Goal: Task Accomplishment & Management: Use online tool/utility

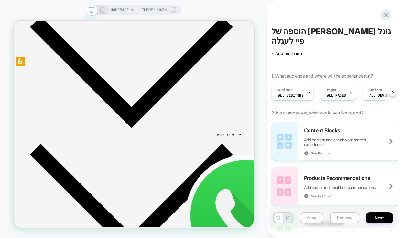
click at [102, 9] on icon at bounding box center [102, 10] width 6 height 6
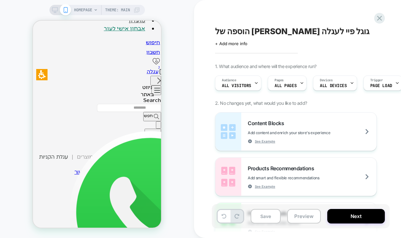
scroll to position [752, 0]
click at [159, 66] on icon "עגלה" at bounding box center [162, 71] width 6 height 10
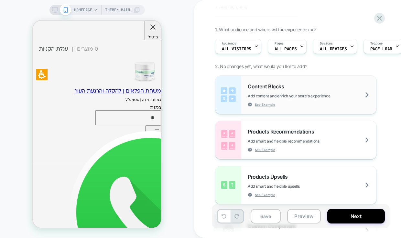
scroll to position [0, 0]
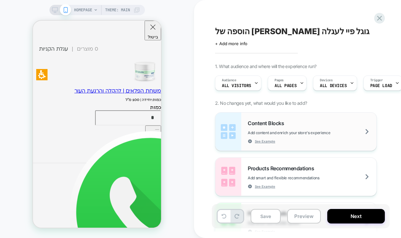
click at [305, 123] on div "Content Blocks Add content and enrich your store's experience See Example" at bounding box center [311, 132] width 129 height 24
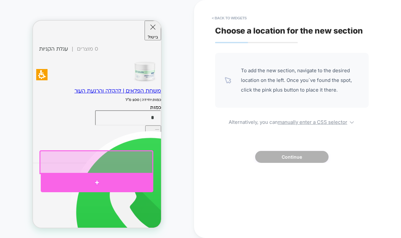
click at [97, 178] on div at bounding box center [97, 182] width 112 height 19
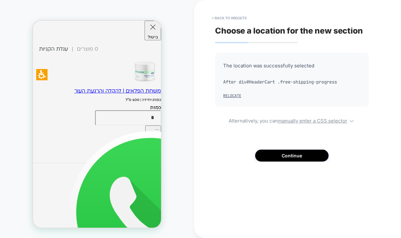
scroll to position [895, 0]
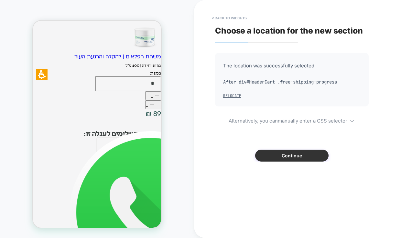
click at [295, 153] on button "Continue" at bounding box center [291, 156] width 73 height 12
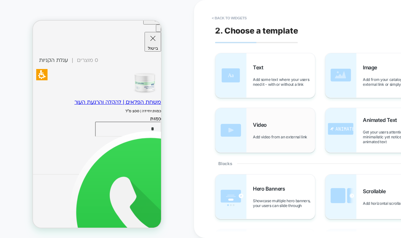
scroll to position [848, 0]
click at [354, 79] on img at bounding box center [340, 75] width 31 height 45
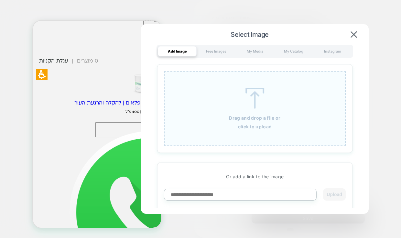
click at [250, 126] on u "click to upload" at bounding box center [255, 126] width 34 height 5
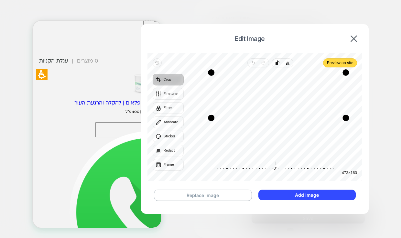
drag, startPoint x: 199, startPoint y: 156, endPoint x: 211, endPoint y: 118, distance: 39.9
click at [211, 118] on div "Drag corner bl" at bounding box center [211, 118] width 6 height 6
drag, startPoint x: 243, startPoint y: 104, endPoint x: 249, endPoint y: 90, distance: 15.2
click at [249, 90] on div "Recenter" at bounding box center [273, 114] width 168 height 83
drag, startPoint x: 210, startPoint y: 117, endPoint x: 183, endPoint y: 137, distance: 33.5
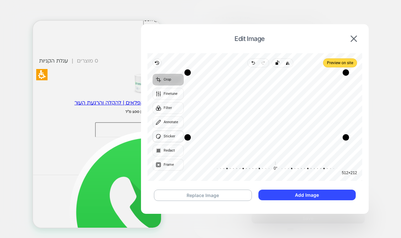
click at [183, 137] on div "Revert Undo Redo Rotate left Flip horizontal Preview on site Crop Finetune Filt…" at bounding box center [254, 117] width 215 height 128
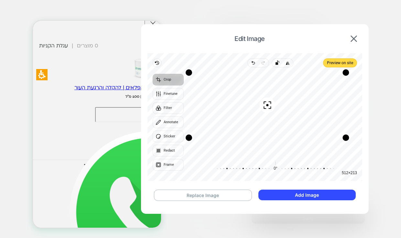
scroll to position [884, 0]
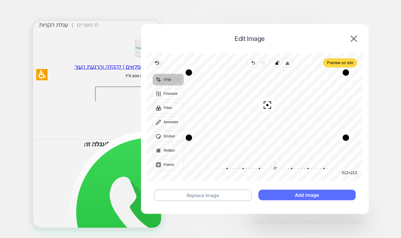
click at [279, 195] on button "Add Image" at bounding box center [306, 195] width 97 height 11
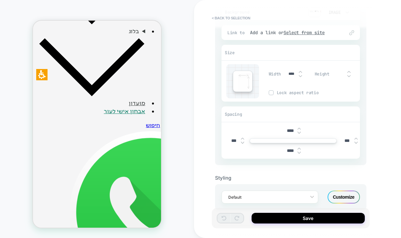
scroll to position [92, 0]
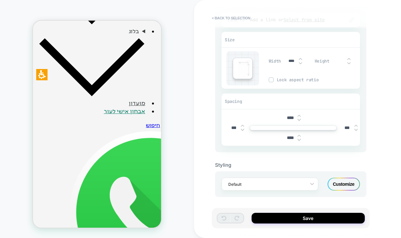
click at [299, 62] on img at bounding box center [300, 63] width 3 height 3
drag, startPoint x: 292, startPoint y: 60, endPoint x: 287, endPoint y: 59, distance: 5.2
click at [287, 59] on input "***" at bounding box center [291, 60] width 15 height 5
type input "**"
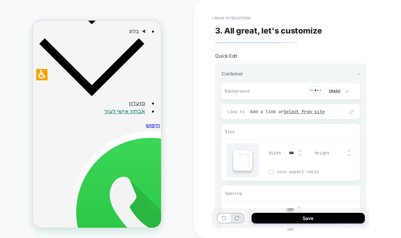
scroll to position [229, 0]
type input "***"
click at [223, 17] on button "< Back to selection" at bounding box center [230, 18] width 45 height 10
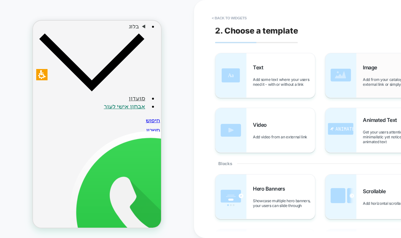
scroll to position [0, 0]
click at [361, 72] on div "Image Add from your catalog, an external link or simply upload" at bounding box center [375, 75] width 100 height 45
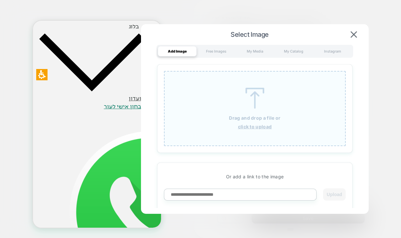
click at [251, 116] on p "Drag and drop a file or" at bounding box center [254, 117] width 51 height 5
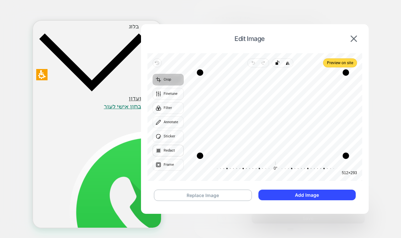
click at [175, 152] on button "Redact" at bounding box center [167, 151] width 31 height 12
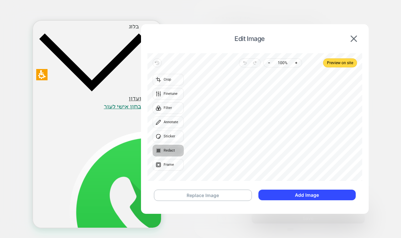
click at [227, 151] on div at bounding box center [273, 124] width 168 height 103
drag, startPoint x: 190, startPoint y: 109, endPoint x: 355, endPoint y: 135, distance: 166.8
click at [355, 135] on div at bounding box center [273, 124] width 168 height 103
click at [245, 64] on icon "button" at bounding box center [244, 62] width 5 height 5
click at [173, 83] on button "Crop" at bounding box center [167, 80] width 31 height 12
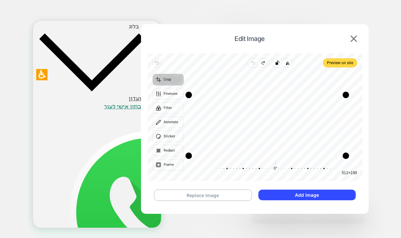
drag, startPoint x: 202, startPoint y: 74, endPoint x: 190, endPoint y: 96, distance: 25.0
click at [190, 96] on div "Drag corner tl" at bounding box center [188, 95] width 6 height 6
drag, startPoint x: 190, startPoint y: 154, endPoint x: 188, endPoint y: 122, distance: 31.8
click at [188, 122] on div "Drag corner bl" at bounding box center [187, 124] width 6 height 6
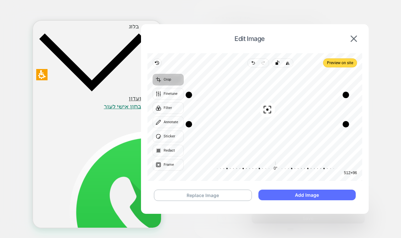
click at [281, 194] on button "Add Image" at bounding box center [306, 195] width 97 height 11
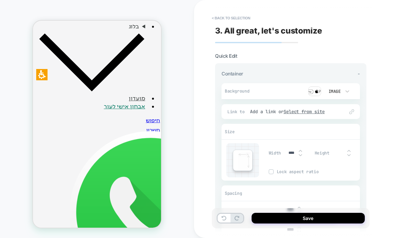
drag, startPoint x: 292, startPoint y: 151, endPoint x: 285, endPoint y: 151, distance: 6.8
click at [285, 151] on input "****" at bounding box center [291, 153] width 15 height 5
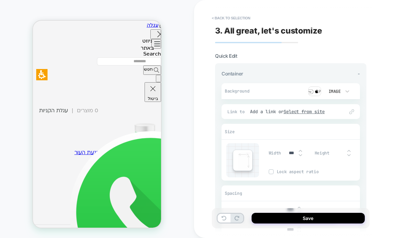
scroll to position [817, 0]
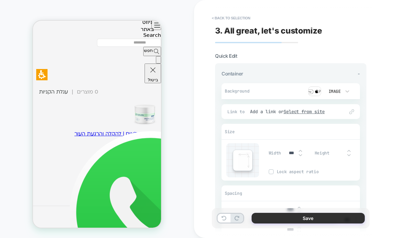
type input "***"
click at [296, 217] on button "Save" at bounding box center [307, 218] width 113 height 11
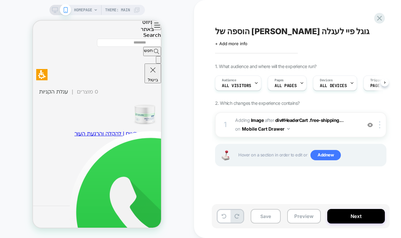
scroll to position [0, 0]
click at [302, 215] on button "Preview" at bounding box center [304, 216] width 34 height 15
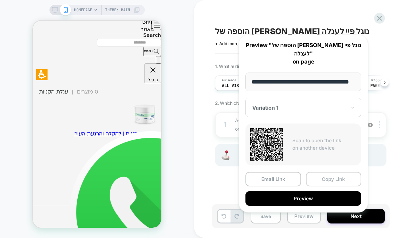
click at [320, 172] on button "Copy Link" at bounding box center [334, 179] width 56 height 15
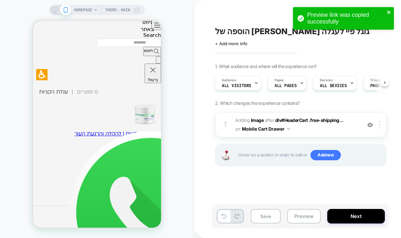
click at [389, 12] on icon "close" at bounding box center [388, 12] width 3 height 3
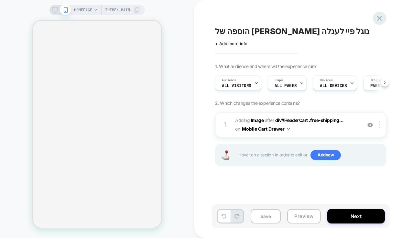
click at [379, 18] on icon at bounding box center [379, 18] width 5 height 5
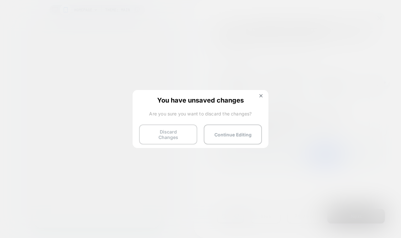
click at [161, 131] on button "Discard Changes" at bounding box center [168, 135] width 58 height 20
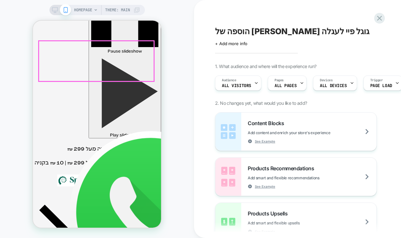
scroll to position [72, 0]
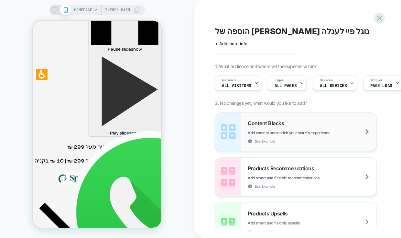
click at [243, 132] on div "Content Blocks Add content and enrich your store's experience See Example" at bounding box center [295, 132] width 161 height 38
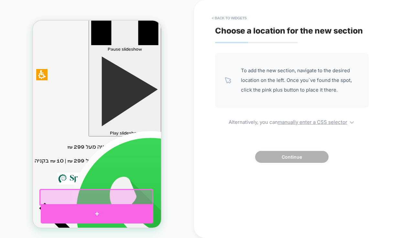
click at [95, 214] on div at bounding box center [97, 213] width 112 height 19
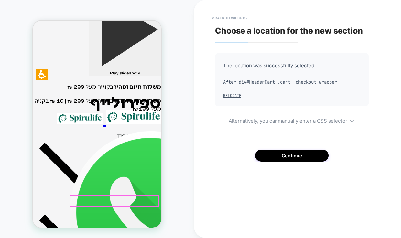
scroll to position [137, 0]
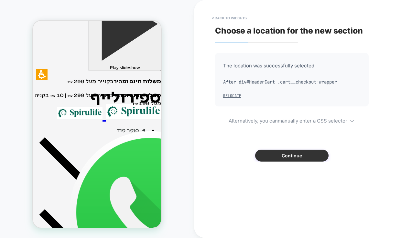
click at [285, 157] on button "Continue" at bounding box center [291, 156] width 73 height 12
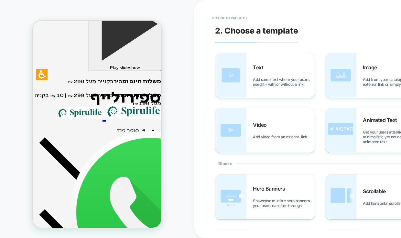
scroll to position [126, 0]
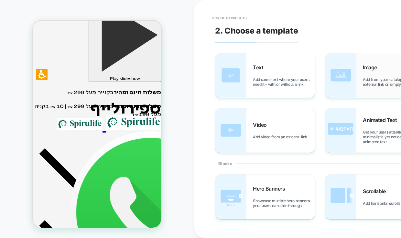
click at [355, 77] on img at bounding box center [340, 75] width 31 height 45
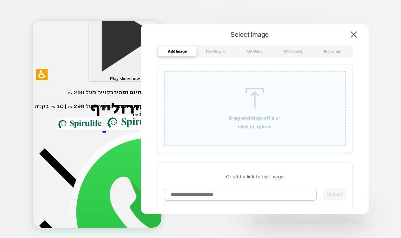
click at [253, 98] on img at bounding box center [254, 98] width 29 height 21
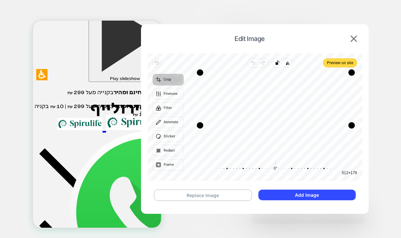
drag, startPoint x: 344, startPoint y: 155, endPoint x: 350, endPoint y: 124, distance: 30.9
click at [350, 124] on div "Drag corner br" at bounding box center [351, 125] width 6 height 6
drag, startPoint x: 351, startPoint y: 75, endPoint x: 350, endPoint y: 101, distance: 26.2
click at [350, 101] on div "Drag corner tr" at bounding box center [350, 99] width 6 height 6
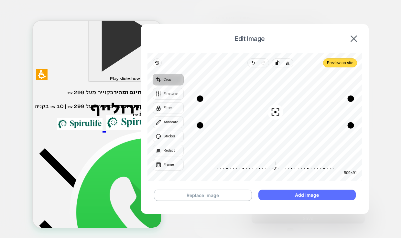
click at [306, 196] on button "Add Image" at bounding box center [306, 195] width 97 height 11
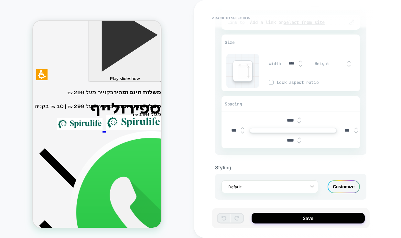
scroll to position [92, 0]
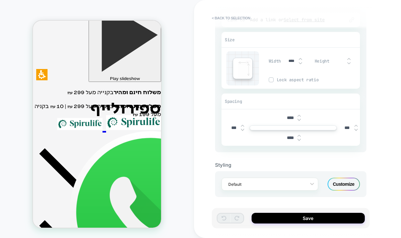
click at [343, 183] on div "Customize" at bounding box center [343, 184] width 32 height 13
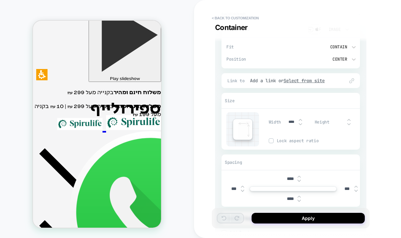
scroll to position [108, 0]
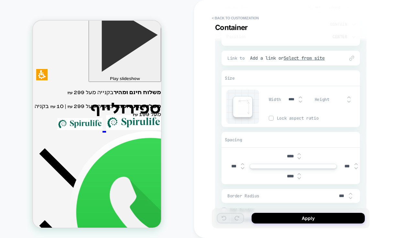
drag, startPoint x: 292, startPoint y: 99, endPoint x: 285, endPoint y: 99, distance: 7.1
click at [285, 99] on input "****" at bounding box center [291, 99] width 15 height 5
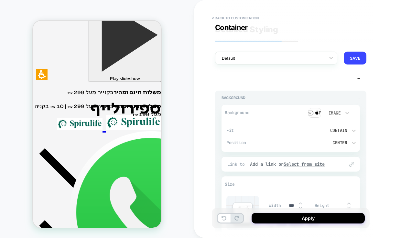
scroll to position [0, 0]
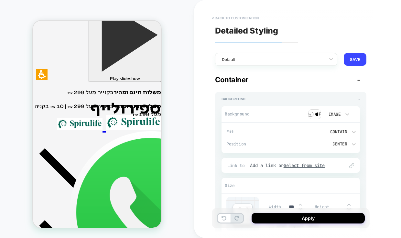
type input "***"
click at [216, 15] on button "< Back to customization" at bounding box center [234, 18] width 53 height 10
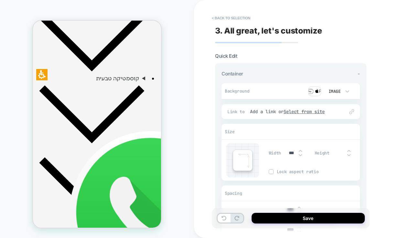
scroll to position [270, 0]
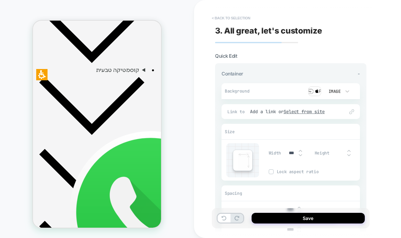
click at [220, 17] on button "< Back to selection" at bounding box center [230, 18] width 45 height 10
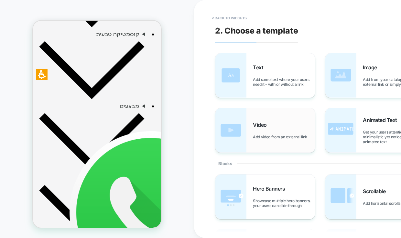
scroll to position [0, 0]
click at [358, 74] on div "Image Add from your catalog, an external link or simply upload" at bounding box center [375, 75] width 100 height 45
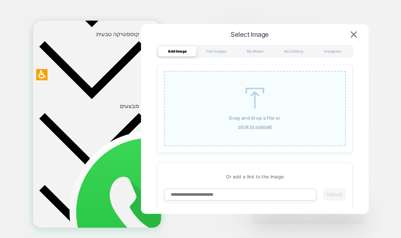
click at [257, 194] on input at bounding box center [240, 195] width 152 height 12
click at [223, 51] on div "Free Images" at bounding box center [215, 51] width 39 height 10
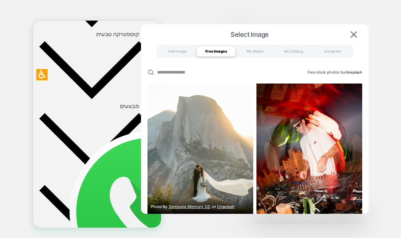
click at [216, 131] on img at bounding box center [200, 150] width 106 height 132
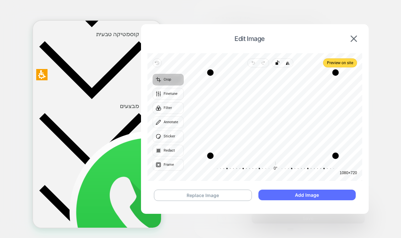
click at [322, 194] on button "Add Image" at bounding box center [306, 195] width 97 height 11
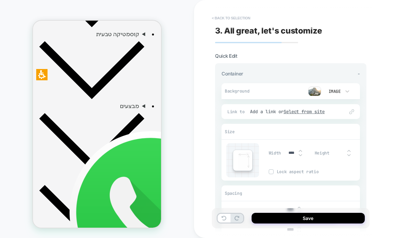
click at [213, 14] on button "< Back to selection" at bounding box center [230, 18] width 45 height 10
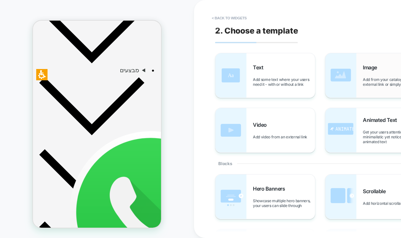
click at [353, 71] on img at bounding box center [340, 75] width 31 height 45
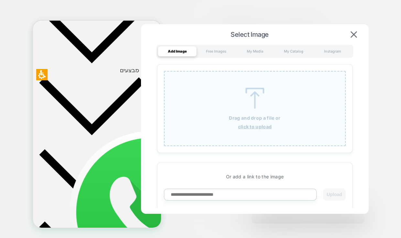
click at [251, 126] on u "click to upload" at bounding box center [255, 126] width 34 height 5
click at [354, 33] on img at bounding box center [353, 34] width 6 height 6
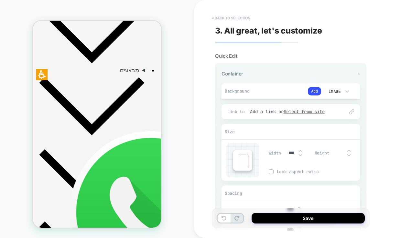
click at [213, 17] on button "< Back to selection" at bounding box center [230, 18] width 45 height 10
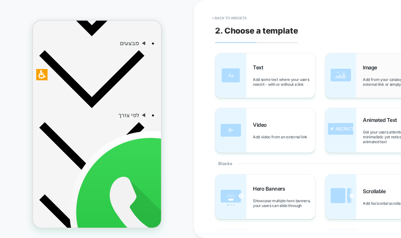
scroll to position [21, 0]
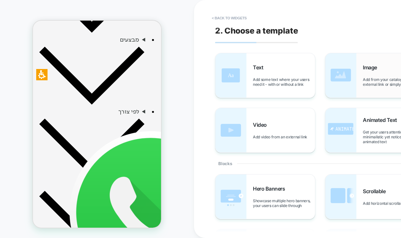
click at [360, 71] on div "Image Add from your catalog, an external link or simply upload" at bounding box center [375, 75] width 100 height 45
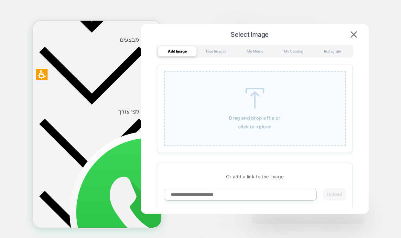
click at [247, 118] on p "Drag and drop a file or" at bounding box center [254, 117] width 51 height 5
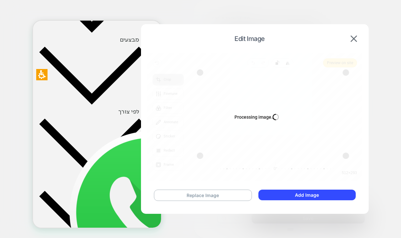
scroll to position [0, 0]
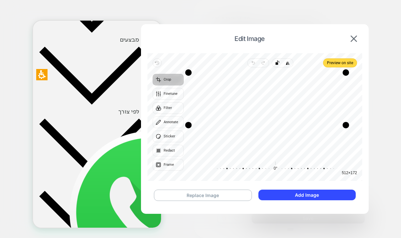
drag, startPoint x: 202, startPoint y: 156, endPoint x: 189, endPoint y: 125, distance: 33.8
click at [189, 125] on div "Drag corner bl" at bounding box center [188, 125] width 6 height 6
drag, startPoint x: 190, startPoint y: 73, endPoint x: 186, endPoint y: 104, distance: 31.6
click at [186, 104] on div "Drag corner tl" at bounding box center [187, 104] width 6 height 6
click at [266, 114] on icon "button" at bounding box center [267, 114] width 8 height 8
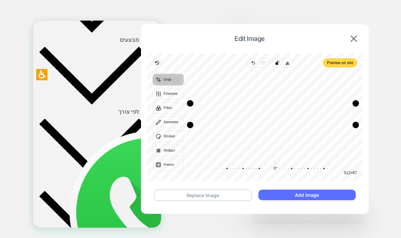
click at [292, 197] on button "Add Image" at bounding box center [306, 195] width 97 height 11
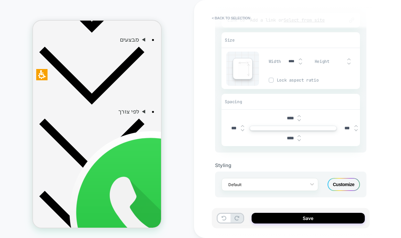
scroll to position [92, 0]
click at [287, 60] on input "****" at bounding box center [291, 61] width 15 height 5
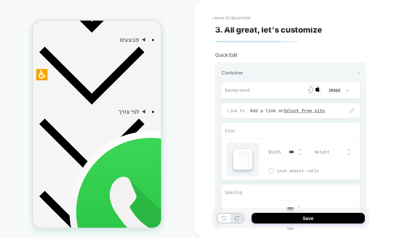
scroll to position [0, 0]
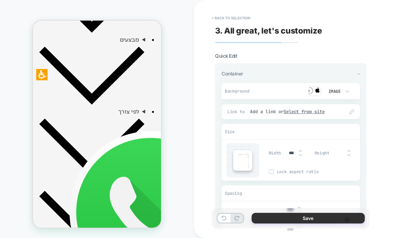
type input "***"
click at [267, 217] on button "Save" at bounding box center [307, 218] width 113 height 11
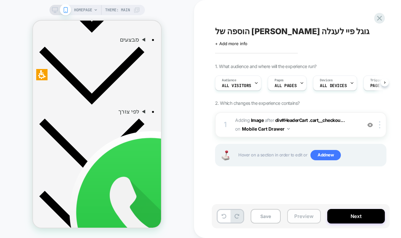
click at [297, 216] on button "Preview" at bounding box center [304, 216] width 34 height 15
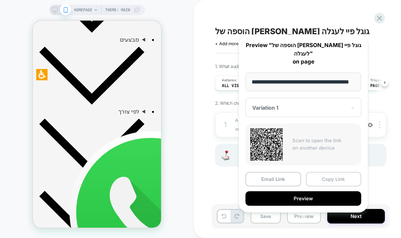
click at [329, 172] on button "Copy Link" at bounding box center [334, 179] width 56 height 15
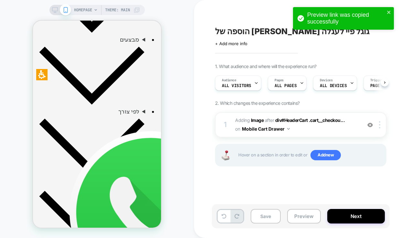
click at [17, 18] on div "HOMEPAGE Theme: MAIN" at bounding box center [97, 118] width 194 height 225
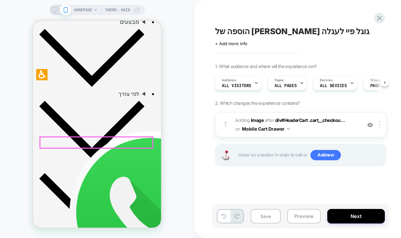
scroll to position [408, 0]
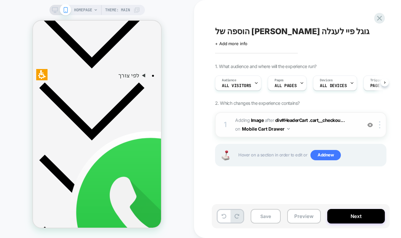
click at [369, 128] on div at bounding box center [369, 124] width 11 height 7
click at [369, 129] on div "1 #_loomi_addon_1757504103845 Adding Image AFTER div#HeaderCart .cart__checkou.…" at bounding box center [300, 124] width 171 height 25
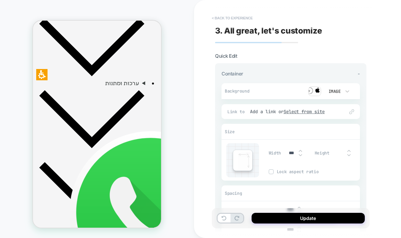
scroll to position [548, 0]
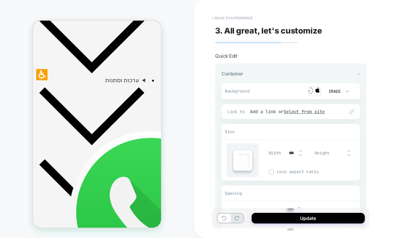
click at [212, 17] on button "< Back to experience" at bounding box center [231, 18] width 47 height 10
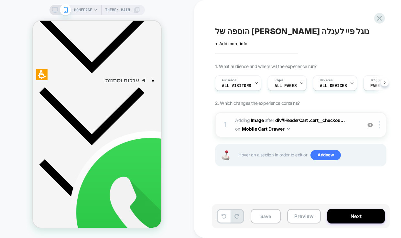
scroll to position [0, 0]
click at [368, 125] on img at bounding box center [369, 124] width 5 height 5
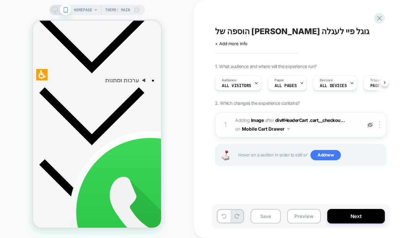
click at [368, 126] on img at bounding box center [369, 124] width 5 height 5
click at [303, 216] on button "Preview" at bounding box center [304, 216] width 34 height 15
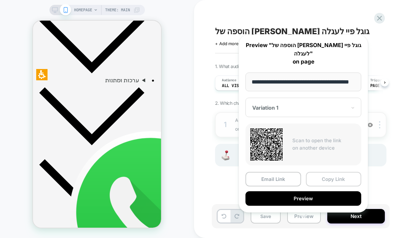
scroll to position [0, 0]
click at [336, 172] on button "Copy Link" at bounding box center [334, 179] width 56 height 15
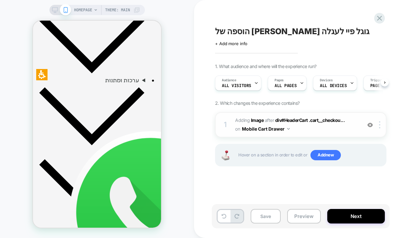
click at [348, 126] on span "#_loomi_addon_1757504103845 Adding Image AFTER div#HeaderCart .cart__checkou...…" at bounding box center [296, 124] width 123 height 17
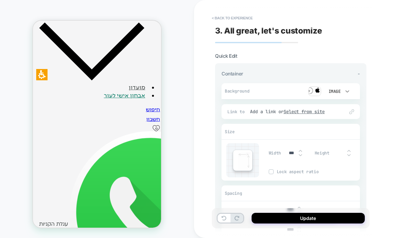
scroll to position [687, 0]
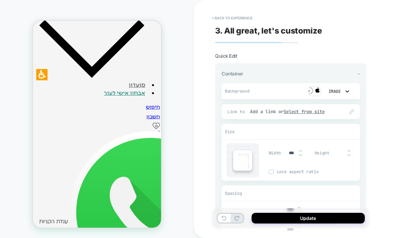
click at [347, 89] on icon at bounding box center [347, 91] width 6 height 6
click at [331, 106] on div "None" at bounding box center [336, 107] width 27 height 14
click at [345, 91] on icon at bounding box center [347, 91] width 6 height 6
click at [336, 135] on div "Image" at bounding box center [336, 135] width 27 height 14
click at [314, 91] on button "Add" at bounding box center [314, 91] width 13 height 8
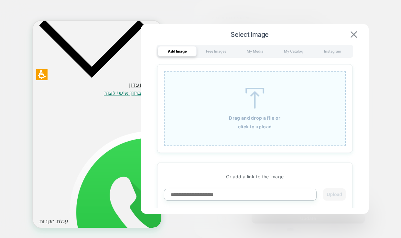
click at [352, 35] on img at bounding box center [353, 34] width 6 height 6
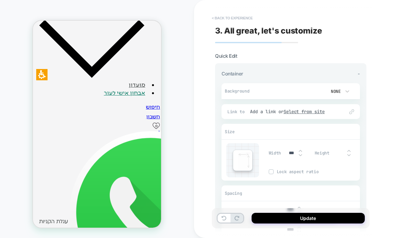
click at [222, 17] on button "< Back to experience" at bounding box center [231, 18] width 47 height 10
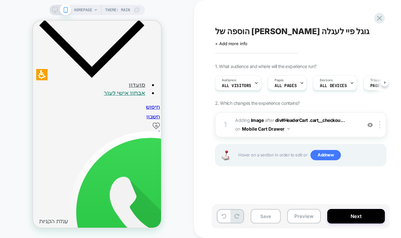
scroll to position [0, 0]
click at [329, 131] on span "#_loomi_addon_1757504103845 Adding Image AFTER div#HeaderCart .cart__checkou...…" at bounding box center [296, 124] width 123 height 17
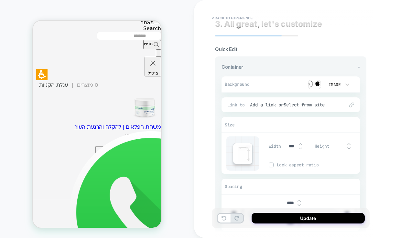
scroll to position [827, 0]
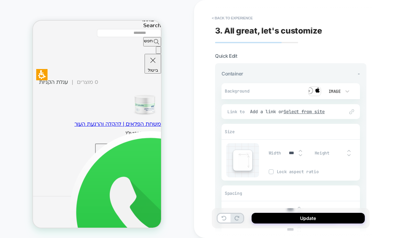
click at [315, 89] on img at bounding box center [314, 92] width 13 height 10
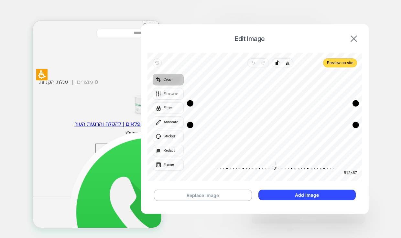
click at [352, 37] on img at bounding box center [353, 39] width 6 height 6
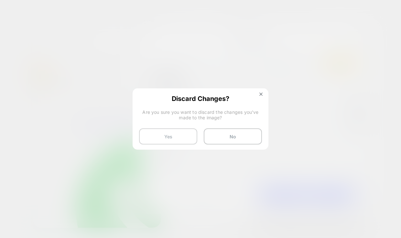
click at [178, 135] on button "Yes" at bounding box center [168, 137] width 58 height 16
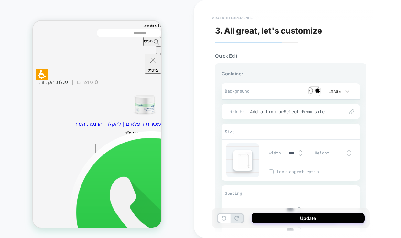
click at [217, 16] on button "< Back to experience" at bounding box center [231, 18] width 47 height 10
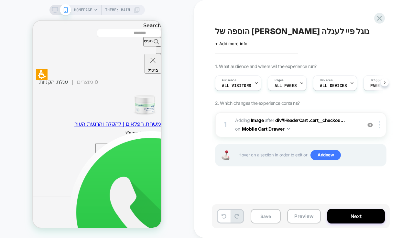
scroll to position [0, 0]
click at [380, 15] on icon at bounding box center [379, 18] width 9 height 9
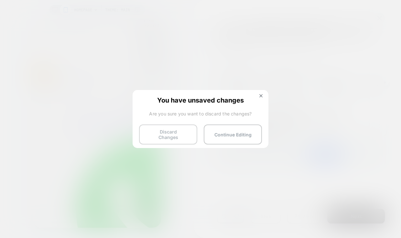
click at [181, 133] on button "Discard Changes" at bounding box center [168, 135] width 58 height 20
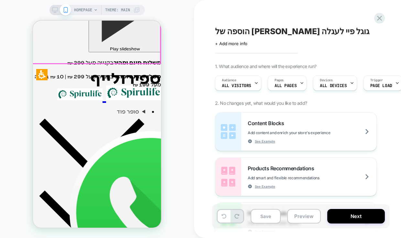
scroll to position [179, 0]
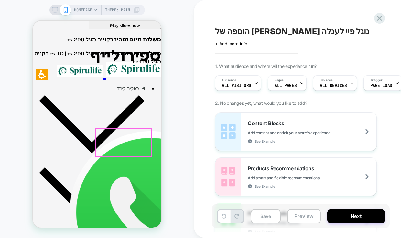
scroll to position [196, 0]
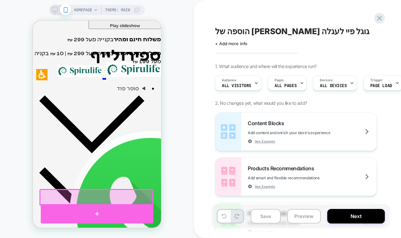
click at [96, 213] on div at bounding box center [97, 213] width 112 height 19
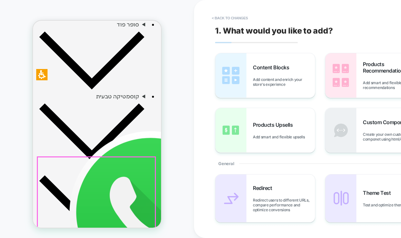
scroll to position [246, 0]
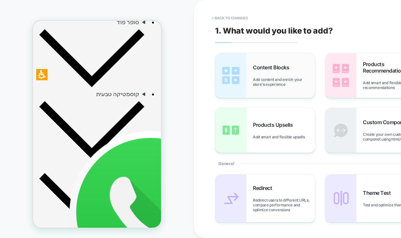
click at [279, 76] on div "Content Blocks Add content and enrich your store's experience" at bounding box center [284, 75] width 62 height 23
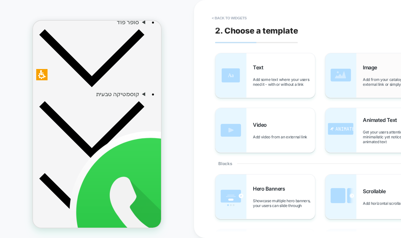
click at [359, 72] on div "Image Add from your catalog, an external link or simply upload" at bounding box center [375, 75] width 100 height 45
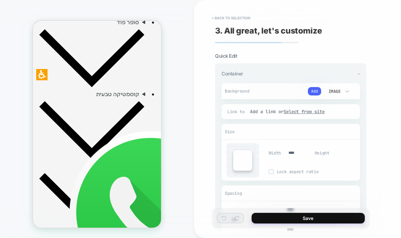
scroll to position [21, 0]
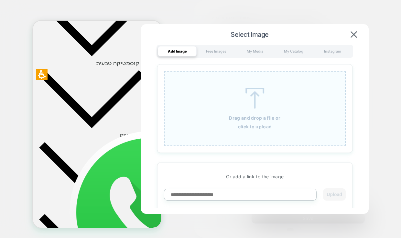
click at [258, 116] on p "Drag and drop a file or" at bounding box center [254, 117] width 51 height 5
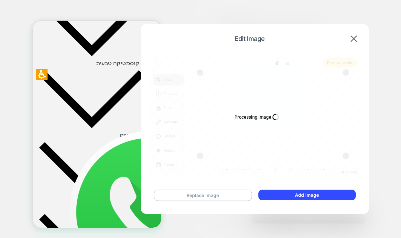
scroll to position [0, 0]
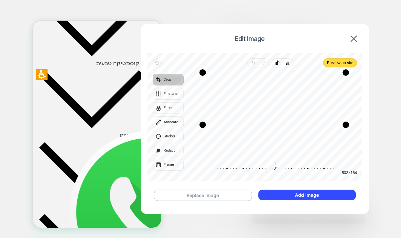
drag, startPoint x: 202, startPoint y: 157, endPoint x: 205, endPoint y: 125, distance: 31.8
click at [205, 125] on div "Drag corner bl" at bounding box center [202, 125] width 6 height 6
drag, startPoint x: 204, startPoint y: 73, endPoint x: 198, endPoint y: 98, distance: 25.9
click at [198, 98] on div "Drag corner tl" at bounding box center [197, 98] width 6 height 6
click at [275, 110] on button "Recenter" at bounding box center [271, 111] width 16 height 16
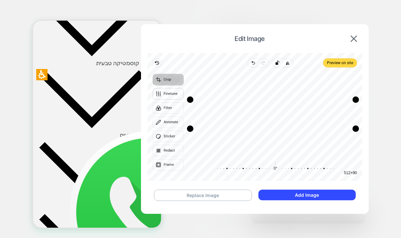
click at [174, 94] on button "Finetune" at bounding box center [167, 94] width 31 height 12
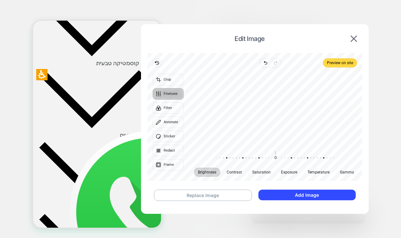
click at [273, 150] on div "0 Reset" at bounding box center [275, 158] width 124 height 18
click at [234, 172] on span "Contrast" at bounding box center [233, 173] width 15 height 4
click at [289, 171] on span "Exposure" at bounding box center [289, 173] width 16 height 4
click at [310, 171] on span "Temperature" at bounding box center [318, 173] width 22 height 4
click at [286, 153] on div at bounding box center [272, 158] width 124 height 18
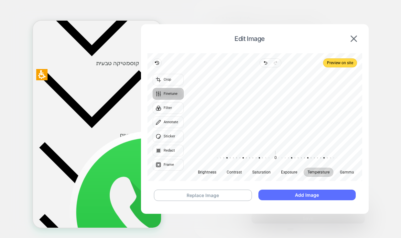
click at [284, 192] on button "Add Image" at bounding box center [306, 195] width 97 height 11
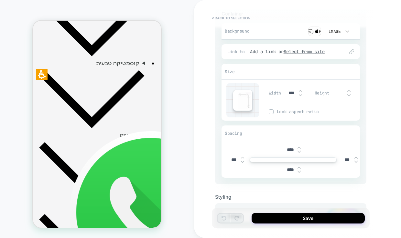
scroll to position [72, 0]
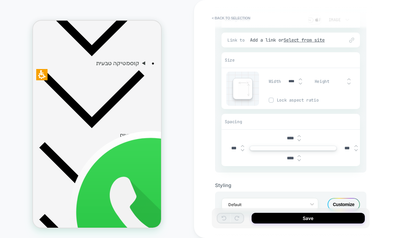
drag, startPoint x: 289, startPoint y: 81, endPoint x: 283, endPoint y: 81, distance: 6.1
click at [284, 81] on input "****" at bounding box center [291, 81] width 15 height 5
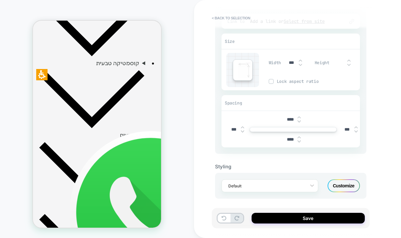
scroll to position [92, 0]
type input "***"
click at [339, 181] on div "Customize" at bounding box center [343, 184] width 32 height 13
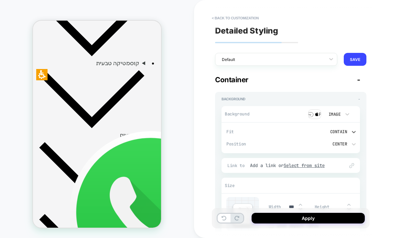
click at [349, 130] on div "Contain" at bounding box center [323, 132] width 54 height 7
click at [264, 135] on div at bounding box center [200, 119] width 401 height 238
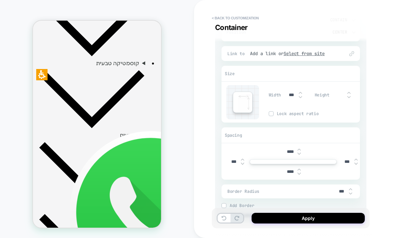
scroll to position [139, 0]
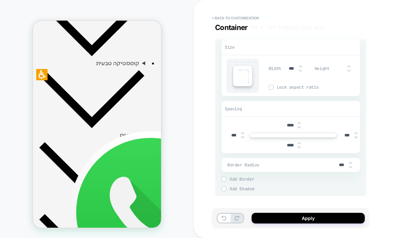
click at [238, 179] on span "Add Border" at bounding box center [294, 179] width 130 height 5
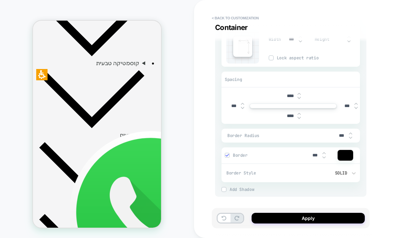
scroll to position [169, 0]
click at [344, 157] on div at bounding box center [345, 155] width 16 height 11
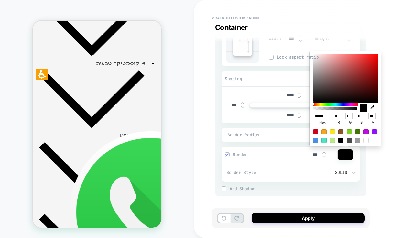
type input "******"
type input "**"
click at [343, 87] on div at bounding box center [345, 78] width 65 height 48
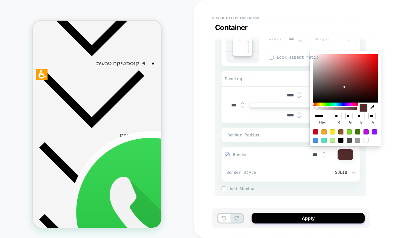
click at [365, 142] on div at bounding box center [365, 140] width 5 height 5
type input "******"
type input "***"
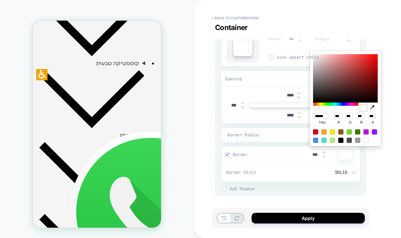
click at [348, 158] on div at bounding box center [345, 155] width 16 height 11
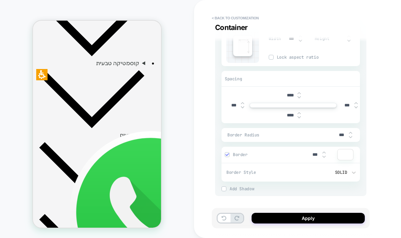
click at [348, 157] on div at bounding box center [345, 155] width 16 height 11
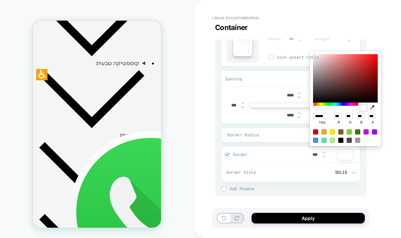
click at [380, 165] on div "< Back to customization Container Detailed Styling Default RENAME SAVE Containe…" at bounding box center [336, 119] width 284 height 238
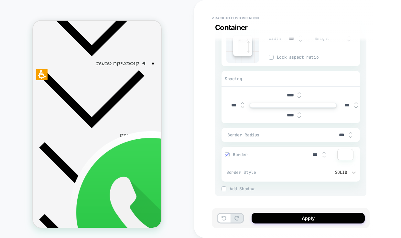
click at [230, 154] on div "Border" at bounding box center [265, 154] width 80 height 5
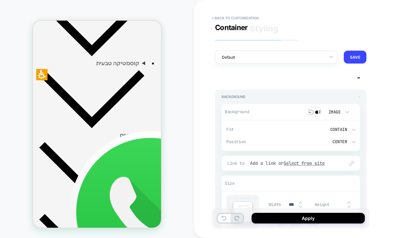
scroll to position [0, 0]
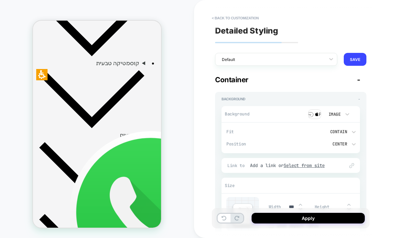
click at [349, 132] on div "Contain" at bounding box center [323, 132] width 54 height 7
click at [305, 177] on div "Cover" at bounding box center [325, 176] width 61 height 14
click at [343, 132] on div "Cover" at bounding box center [323, 131] width 48 height 5
click at [308, 150] on div "None" at bounding box center [325, 149] width 61 height 14
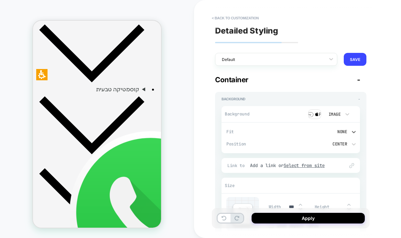
scroll to position [204, 0]
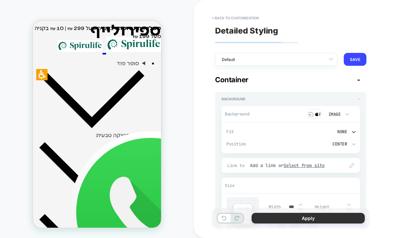
click at [268, 217] on button "Apply" at bounding box center [307, 218] width 113 height 11
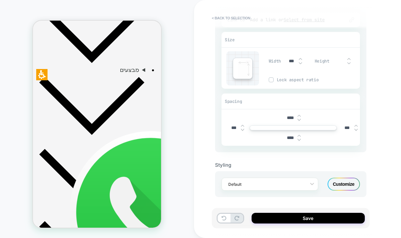
scroll to position [348, 0]
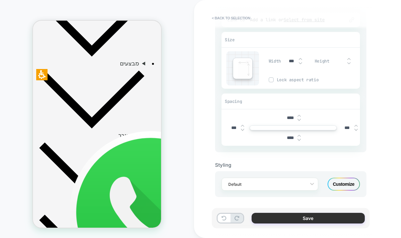
click at [267, 218] on button "Save" at bounding box center [307, 218] width 113 height 11
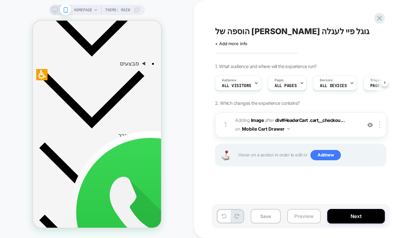
scroll to position [0, 0]
click at [297, 217] on button "Preview" at bounding box center [304, 216] width 34 height 15
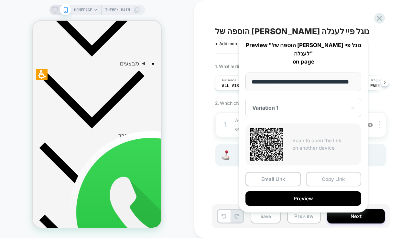
click at [331, 173] on button "Copy Link" at bounding box center [334, 179] width 56 height 15
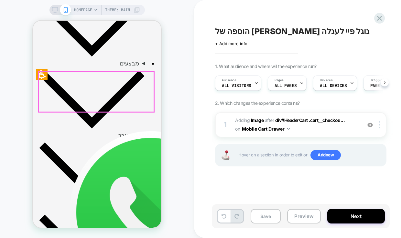
scroll to position [225, 0]
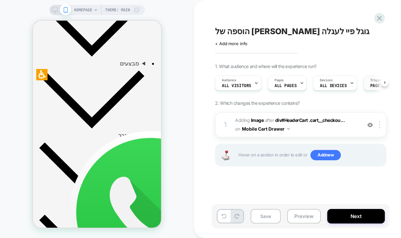
click at [366, 84] on div "Trigger Page Load" at bounding box center [380, 83] width 35 height 15
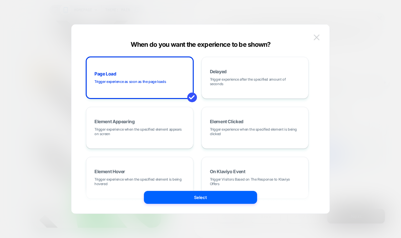
click at [318, 38] on img at bounding box center [316, 37] width 6 height 5
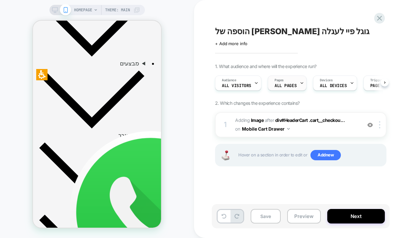
click at [297, 84] on div "Pages ALL PAGES" at bounding box center [285, 83] width 35 height 15
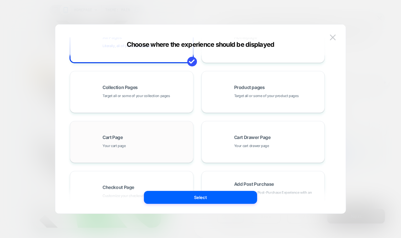
scroll to position [0, 0]
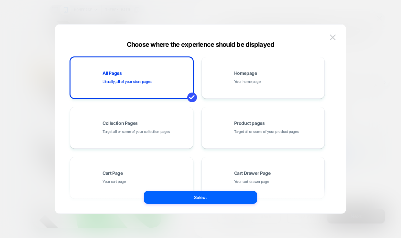
click at [364, 92] on div at bounding box center [200, 119] width 401 height 238
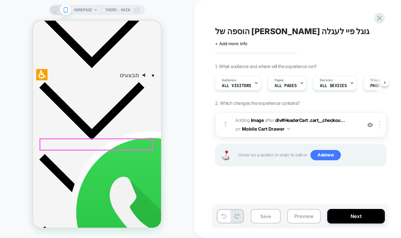
scroll to position [312, 0]
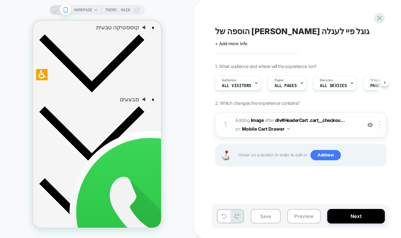
click at [370, 128] on div at bounding box center [369, 124] width 11 height 7
click at [370, 127] on img at bounding box center [369, 124] width 5 height 5
click at [346, 130] on span "#_loomi_addon_1757505131280 Adding Image AFTER div#HeaderCart .cart__checkou...…" at bounding box center [296, 124] width 123 height 17
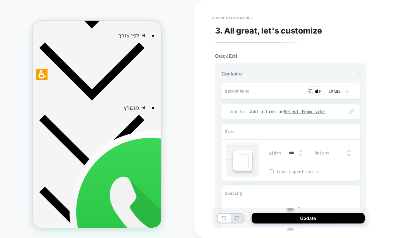
scroll to position [449, 0]
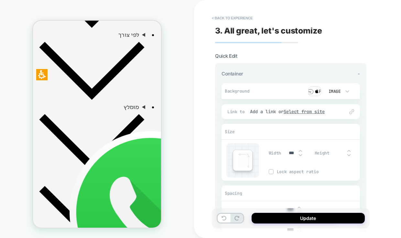
click at [317, 91] on img at bounding box center [314, 92] width 13 height 10
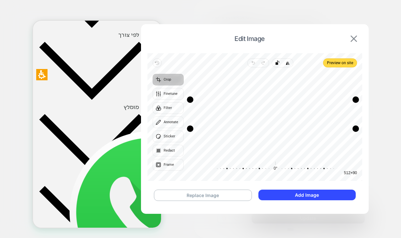
click at [353, 36] on img at bounding box center [353, 39] width 6 height 6
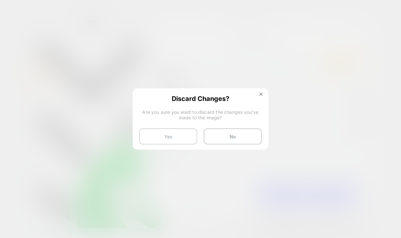
click at [185, 139] on button "Yes" at bounding box center [168, 137] width 58 height 16
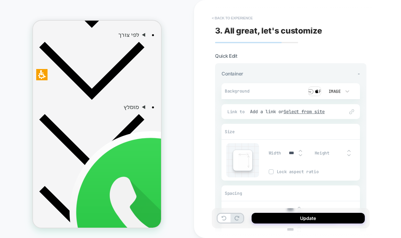
click at [211, 17] on button "< Back to experience" at bounding box center [231, 18] width 47 height 10
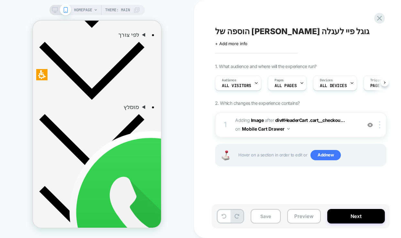
scroll to position [0, 0]
click at [345, 124] on span "#_loomi_addon_1757505131280 Adding Image AFTER div#HeaderCart .cart__checkou...…" at bounding box center [296, 124] width 123 height 17
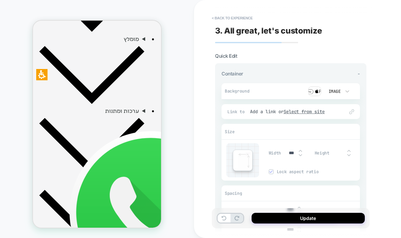
scroll to position [225, 0]
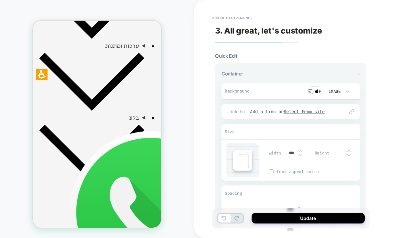
click at [317, 90] on img at bounding box center [314, 92] width 13 height 10
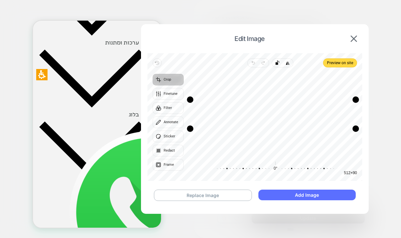
click at [297, 194] on button "Add Image" at bounding box center [306, 195] width 97 height 11
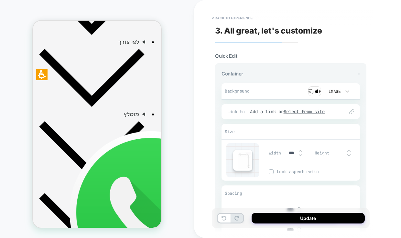
scroll to position [225, 0]
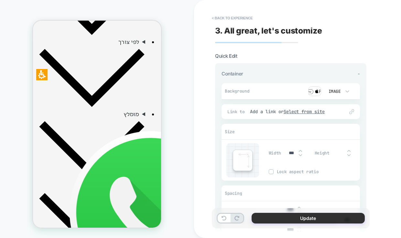
click at [282, 219] on button "Update" at bounding box center [307, 218] width 113 height 11
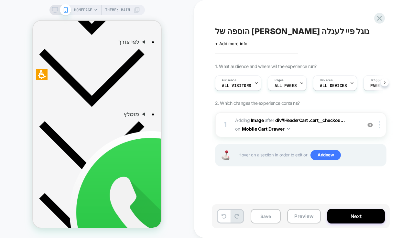
scroll to position [0, 0]
click at [296, 212] on button "Preview" at bounding box center [304, 216] width 34 height 15
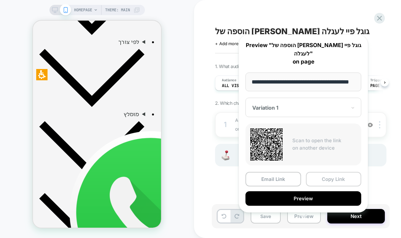
click at [328, 172] on button "Copy Link" at bounding box center [334, 179] width 56 height 15
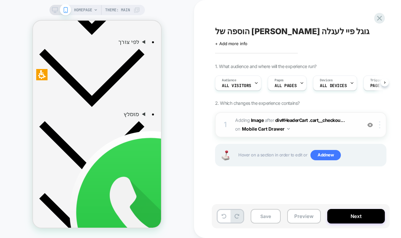
click at [378, 125] on div at bounding box center [380, 124] width 11 height 7
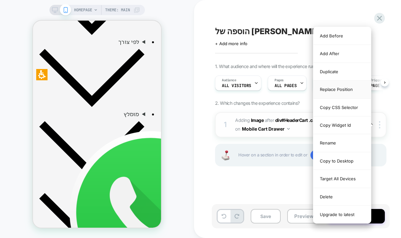
click at [341, 90] on div "Replace Position" at bounding box center [342, 90] width 58 height 18
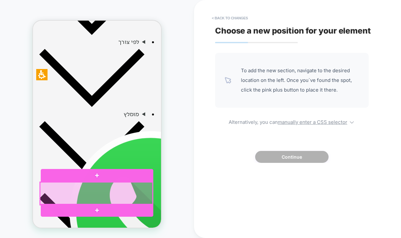
click at [89, 189] on div at bounding box center [96, 194] width 112 height 23
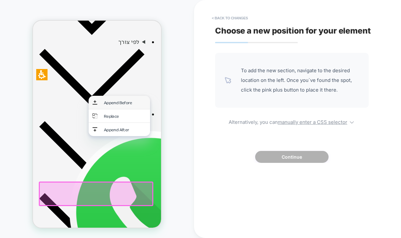
click at [124, 102] on div "Append Before" at bounding box center [125, 102] width 42 height 5
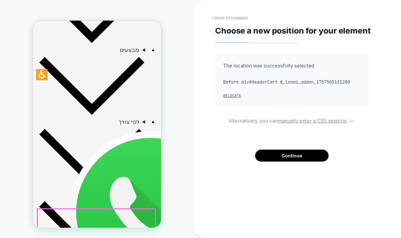
scroll to position [334, 0]
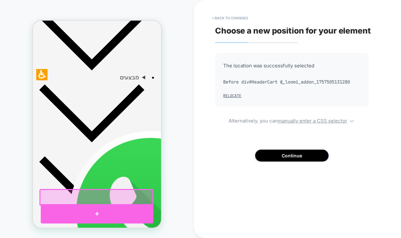
click at [98, 208] on div at bounding box center [97, 213] width 112 height 19
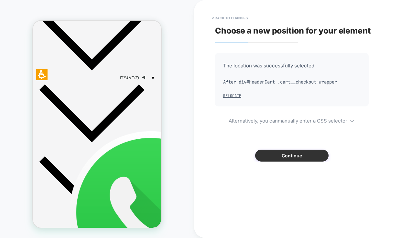
click at [286, 156] on button "Continue" at bounding box center [291, 156] width 73 height 12
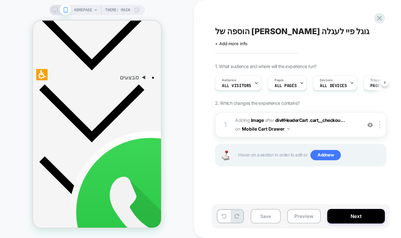
scroll to position [0, 0]
click at [299, 213] on button "Preview" at bounding box center [304, 216] width 34 height 15
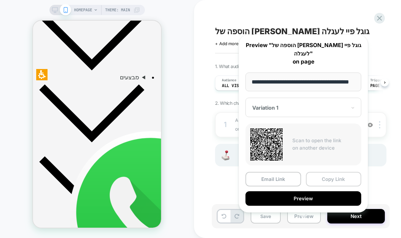
click at [331, 172] on button "Copy Link" at bounding box center [334, 179] width 56 height 15
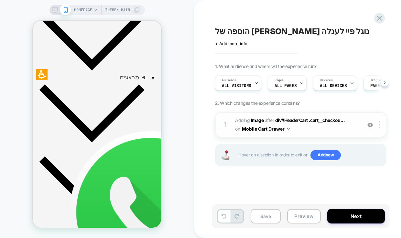
click at [344, 129] on span "#_loomi_addon_1757505131280 Adding Image AFTER div#HeaderCart .cart__checkou...…" at bounding box center [296, 124] width 123 height 17
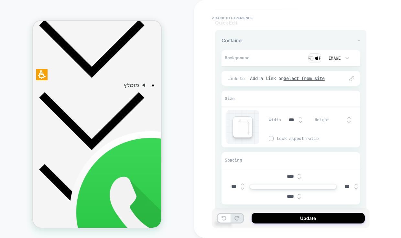
scroll to position [36, 0]
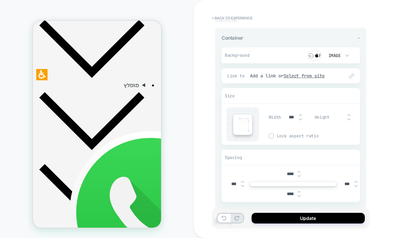
click at [337, 116] on input "text" at bounding box center [339, 117] width 15 height 5
type input "**"
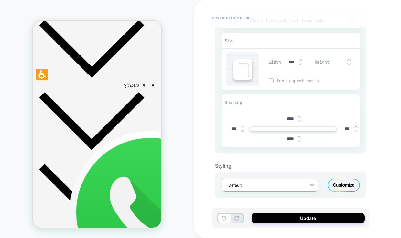
scroll to position [92, 0]
click at [287, 137] on input "****" at bounding box center [290, 137] width 15 height 5
type input "****"
click at [288, 116] on input "****" at bounding box center [290, 117] width 15 height 5
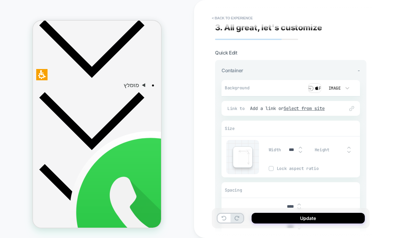
scroll to position [0, 0]
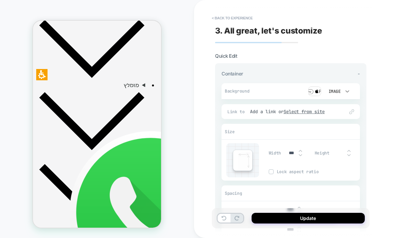
type input "****"
click at [346, 90] on icon at bounding box center [347, 91] width 6 height 6
click at [383, 125] on div at bounding box center [200, 119] width 401 height 238
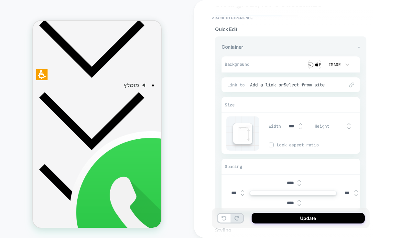
scroll to position [92, 0]
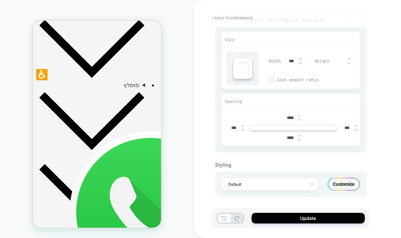
click at [346, 181] on div "Customize" at bounding box center [343, 184] width 32 height 13
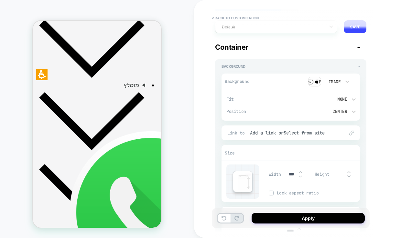
scroll to position [36, 0]
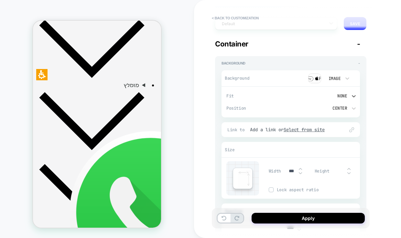
click at [341, 94] on div "None" at bounding box center [323, 95] width 48 height 5
click at [312, 127] on div "Contain" at bounding box center [325, 127] width 61 height 14
click at [343, 109] on div "Center" at bounding box center [323, 108] width 48 height 5
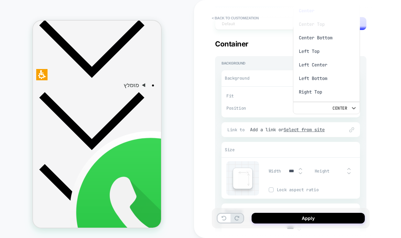
click at [327, 37] on div "Center Bottom" at bounding box center [325, 38] width 61 height 14
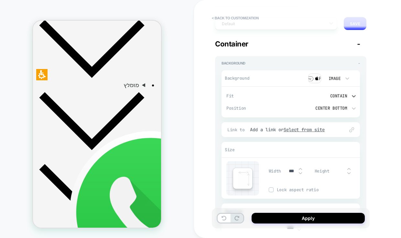
click at [340, 95] on div "Contain" at bounding box center [323, 95] width 48 height 5
click at [309, 141] on div "Cover" at bounding box center [325, 140] width 61 height 14
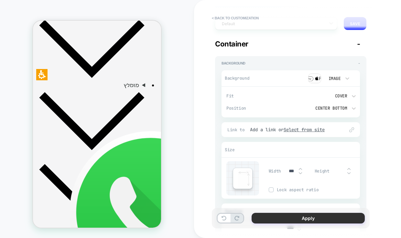
click at [277, 217] on button "Apply" at bounding box center [307, 218] width 113 height 11
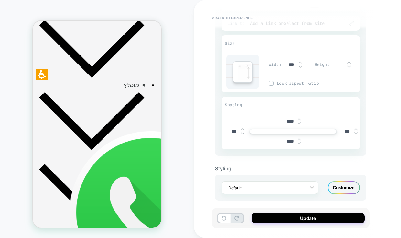
scroll to position [92, 0]
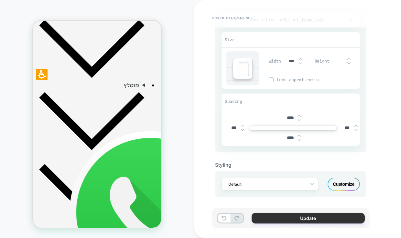
click at [270, 217] on button "Update" at bounding box center [307, 218] width 113 height 11
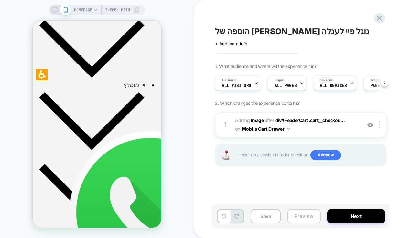
scroll to position [0, 0]
click at [294, 217] on button "Preview" at bounding box center [304, 216] width 34 height 15
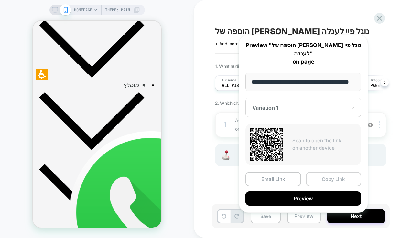
click at [318, 172] on button "Copy Link" at bounding box center [334, 179] width 56 height 15
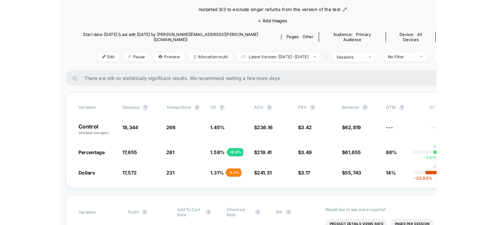
scroll to position [65, 0]
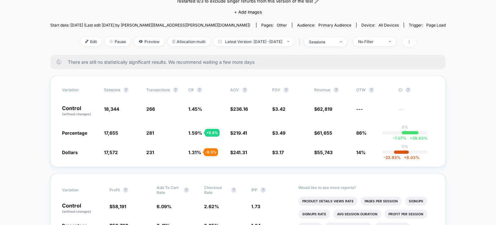
click at [360, 42] on icon at bounding box center [409, 42] width 4 height 4
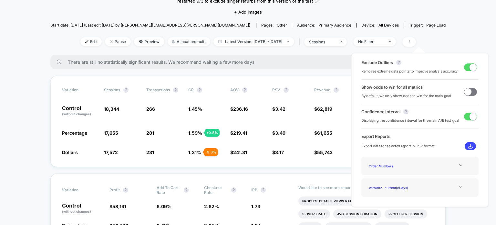
click at [360, 188] on icon at bounding box center [460, 186] width 5 height 5
click at [360, 185] on div "Version 1 - ( 14 Days)" at bounding box center [392, 187] width 52 height 9
click at [360, 145] on img at bounding box center [470, 145] width 5 height 5
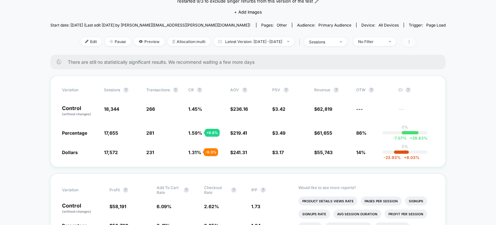
click at [360, 42] on icon at bounding box center [409, 42] width 4 height 4
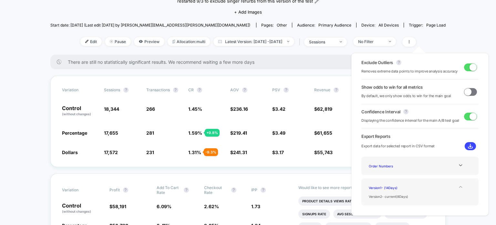
click at [360, 186] on icon at bounding box center [460, 187] width 3 height 2
click at [360, 185] on icon at bounding box center [460, 186] width 5 height 5
click at [360, 195] on div "Version 2 - current ( 8 Days)" at bounding box center [392, 196] width 52 height 9
click at [360, 145] on img at bounding box center [470, 145] width 5 height 5
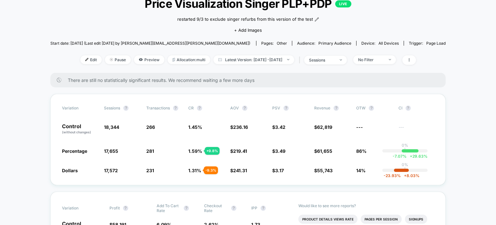
scroll to position [0, 0]
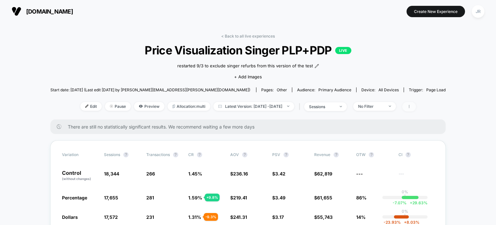
click at [360, 107] on icon at bounding box center [409, 106] width 4 height 4
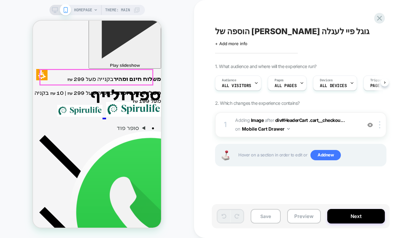
scroll to position [143, 0]
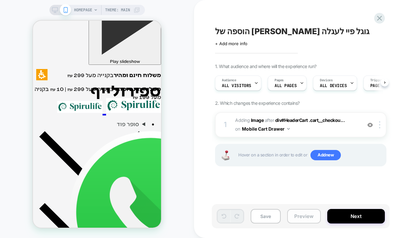
click at [297, 217] on button "Preview" at bounding box center [304, 216] width 34 height 15
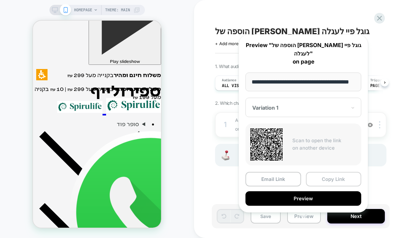
scroll to position [0, 0]
click at [328, 172] on button "Copy Link" at bounding box center [334, 179] width 56 height 15
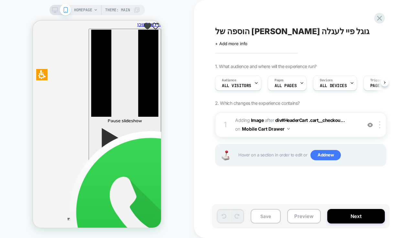
click at [300, 218] on button "Preview" at bounding box center [304, 216] width 34 height 15
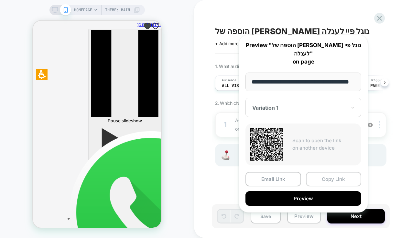
click at [324, 172] on button "Copy Link" at bounding box center [334, 179] width 56 height 15
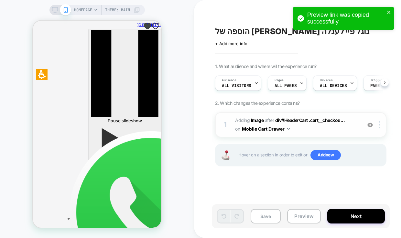
click at [315, 127] on span "#_loomi_addon_1757505131280 Adding Image AFTER div#HeaderCart .cart__checkou...…" at bounding box center [296, 124] width 123 height 17
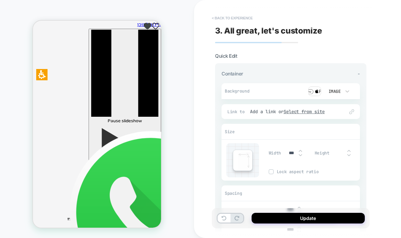
click at [213, 17] on button "< Back to experience" at bounding box center [231, 18] width 47 height 10
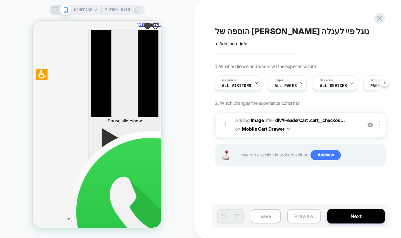
click at [308, 216] on button "Preview" at bounding box center [304, 216] width 34 height 15
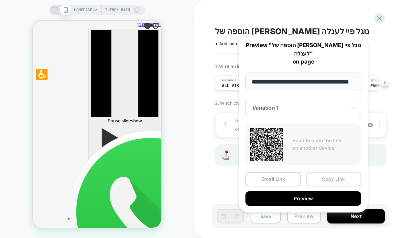
click at [333, 172] on button "Copy Link" at bounding box center [334, 179] width 56 height 15
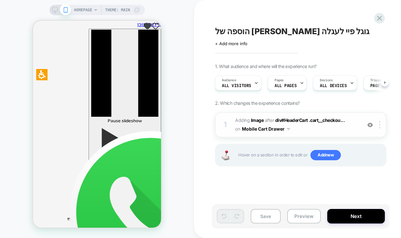
click at [343, 130] on span "#_loomi_addon_1757505131280 Adding Image AFTER div#HeaderCart .cart__checkou...…" at bounding box center [296, 124] width 123 height 17
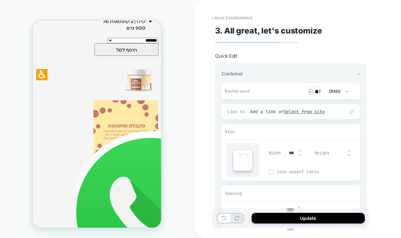
scroll to position [1242, 0]
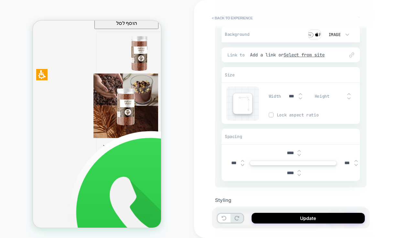
scroll to position [92, 0]
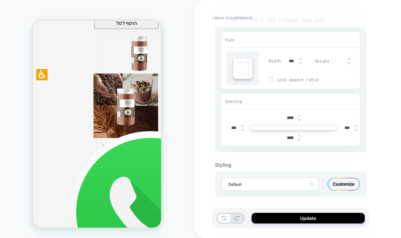
click at [343, 179] on div "Customize" at bounding box center [343, 184] width 32 height 13
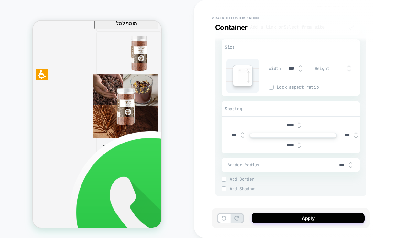
scroll to position [1458, 0]
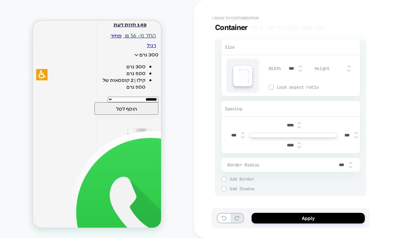
click at [212, 17] on button "< Back to customization" at bounding box center [234, 18] width 53 height 10
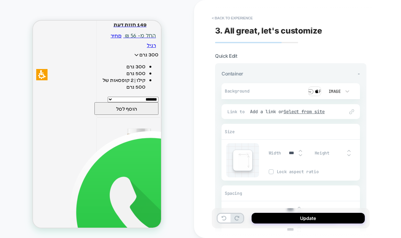
click at [212, 17] on button "< Back to experience" at bounding box center [231, 18] width 47 height 10
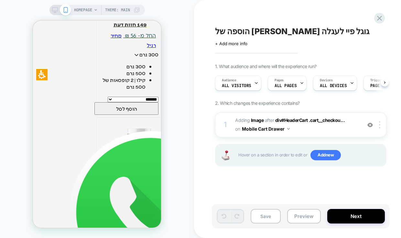
scroll to position [0, 0]
click at [378, 16] on icon at bounding box center [379, 18] width 9 height 9
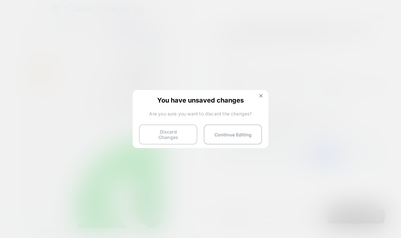
click at [164, 136] on button "Discard Changes" at bounding box center [168, 135] width 58 height 20
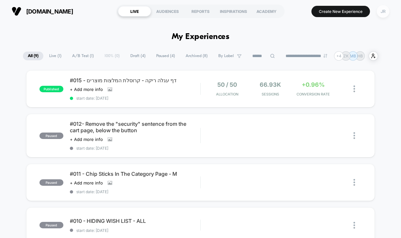
click at [382, 13] on div "JR" at bounding box center [382, 11] width 13 height 13
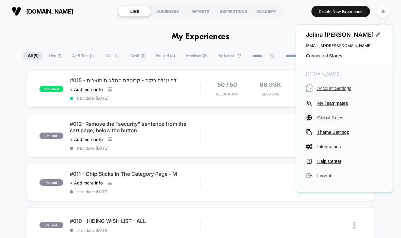
click at [344, 88] on span "Account Settings" at bounding box center [350, 88] width 66 height 5
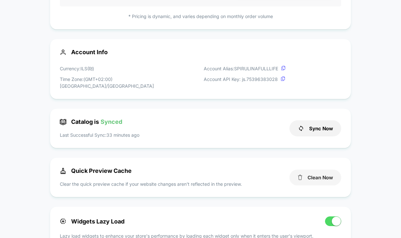
scroll to position [179, 0]
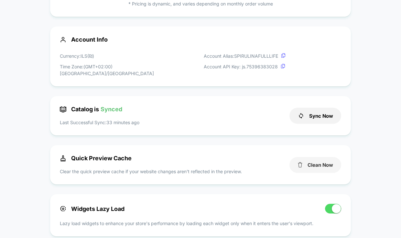
click at [308, 159] on button "Clean Now" at bounding box center [315, 165] width 52 height 16
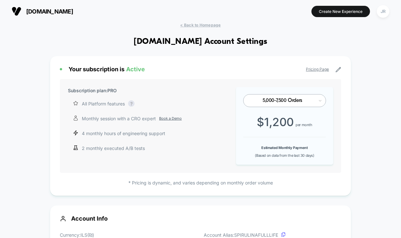
click at [55, 10] on span "spiru-life.co.il" at bounding box center [49, 11] width 47 height 7
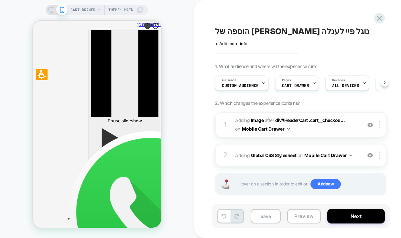
click at [342, 134] on div "1 #_loomi_addon_1757507268974 Adding Image AFTER div#HeaderCart .cart__checkou.…" at bounding box center [300, 124] width 171 height 25
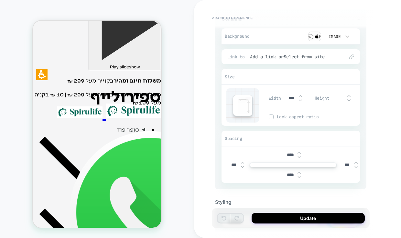
scroll to position [72, 0]
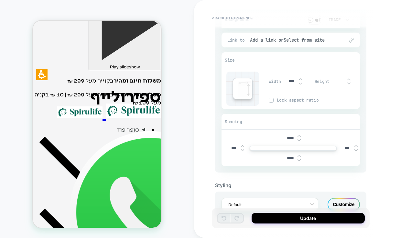
click at [299, 83] on img at bounding box center [300, 83] width 3 height 3
type input "***"
